Goal: Find specific page/section: Find specific page/section

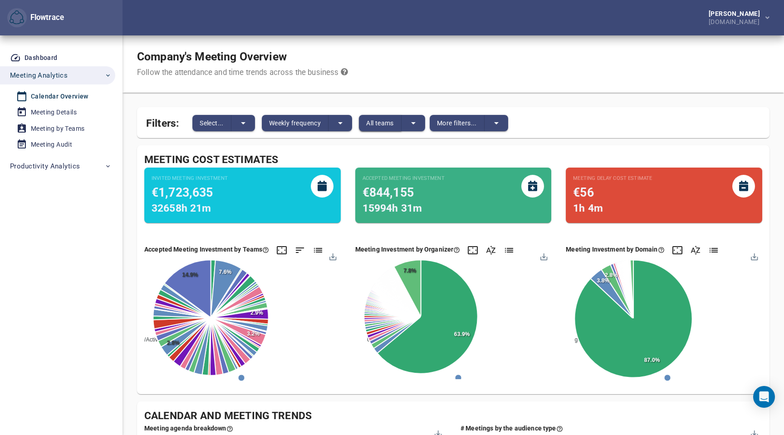
click at [384, 120] on span "All teams" at bounding box center [380, 122] width 28 height 11
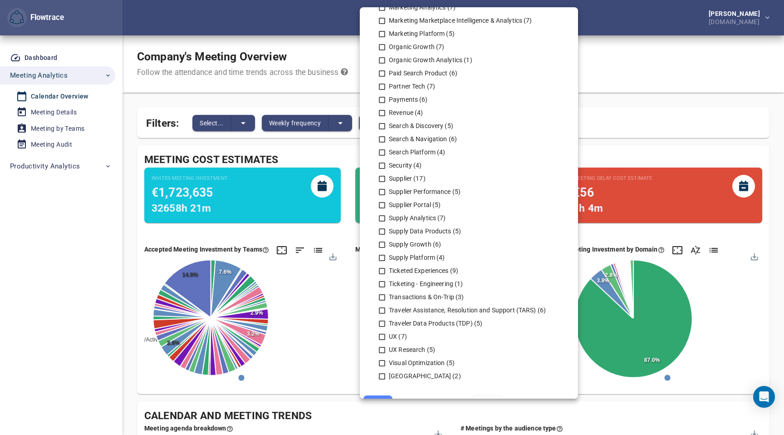
scroll to position [537, 0]
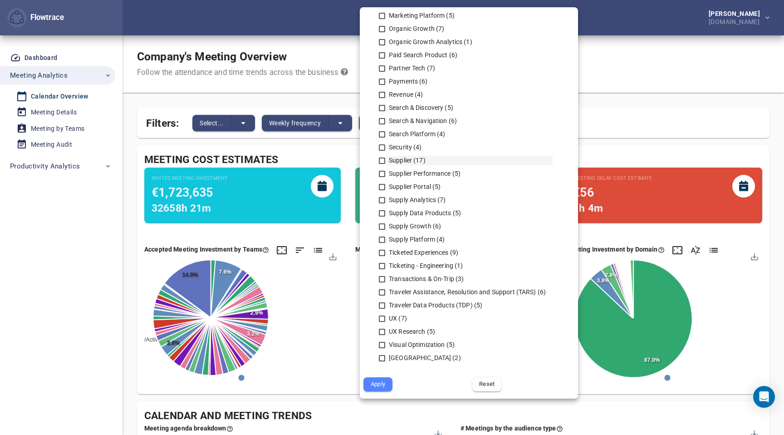
click at [403, 157] on div "Supplier (17)" at bounding box center [470, 161] width 166 height 10
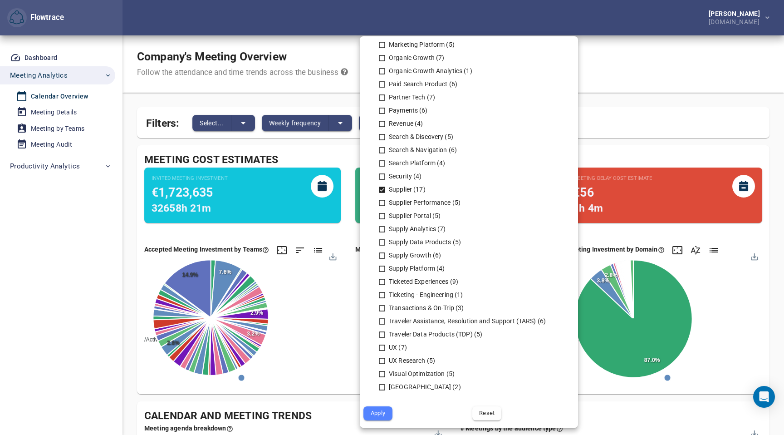
click at [397, 186] on div "Supplier (17)" at bounding box center [470, 190] width 166 height 10
click at [641, 59] on div at bounding box center [392, 217] width 784 height 435
